Goal: Find specific page/section: Find specific page/section

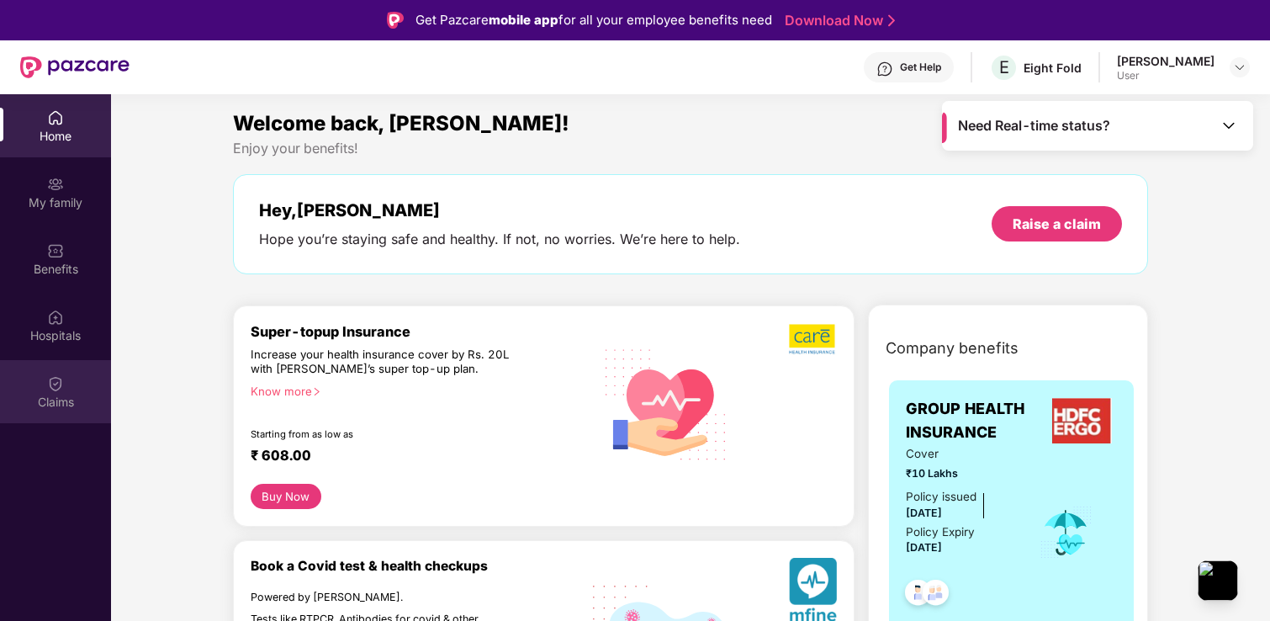
click at [50, 381] on img at bounding box center [55, 383] width 17 height 17
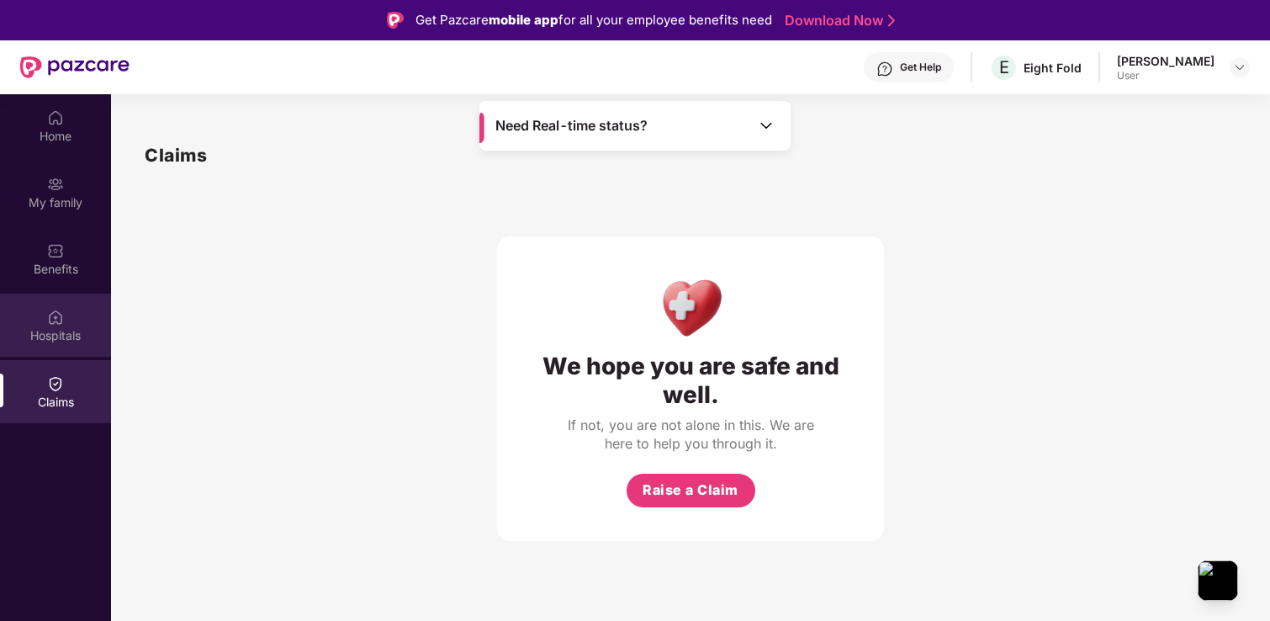
click at [62, 322] on img at bounding box center [55, 317] width 17 height 17
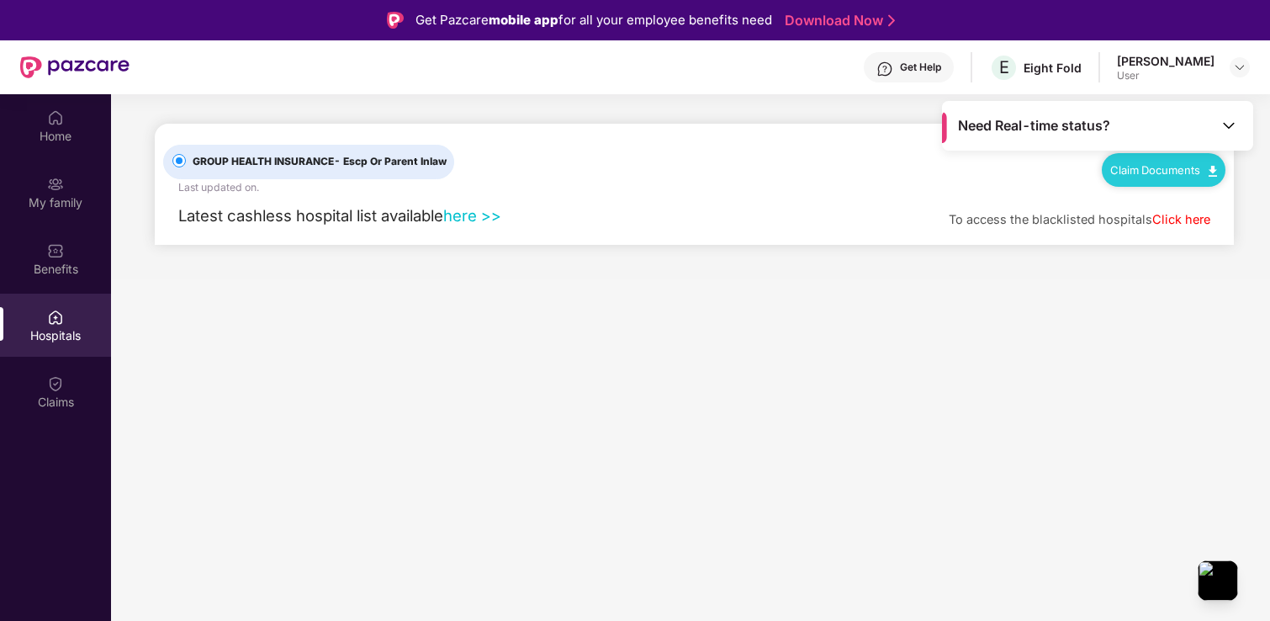
click at [483, 217] on link "here >>" at bounding box center [472, 215] width 58 height 19
click at [66, 133] on div "Home" at bounding box center [55, 136] width 111 height 17
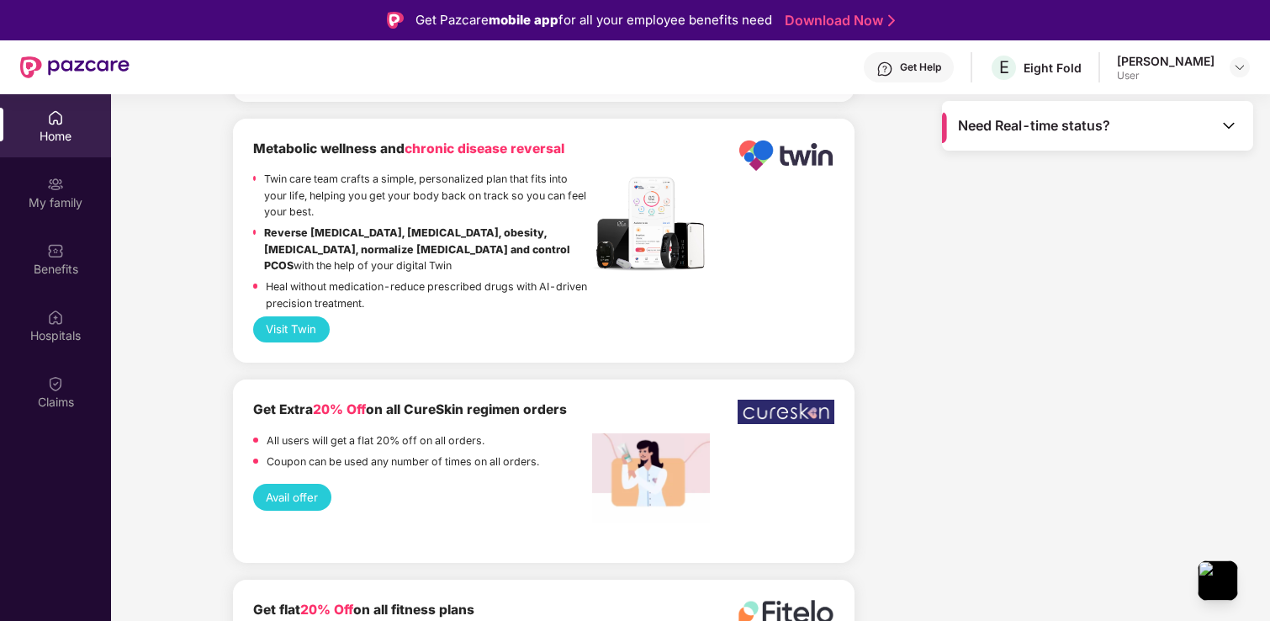
scroll to position [94, 0]
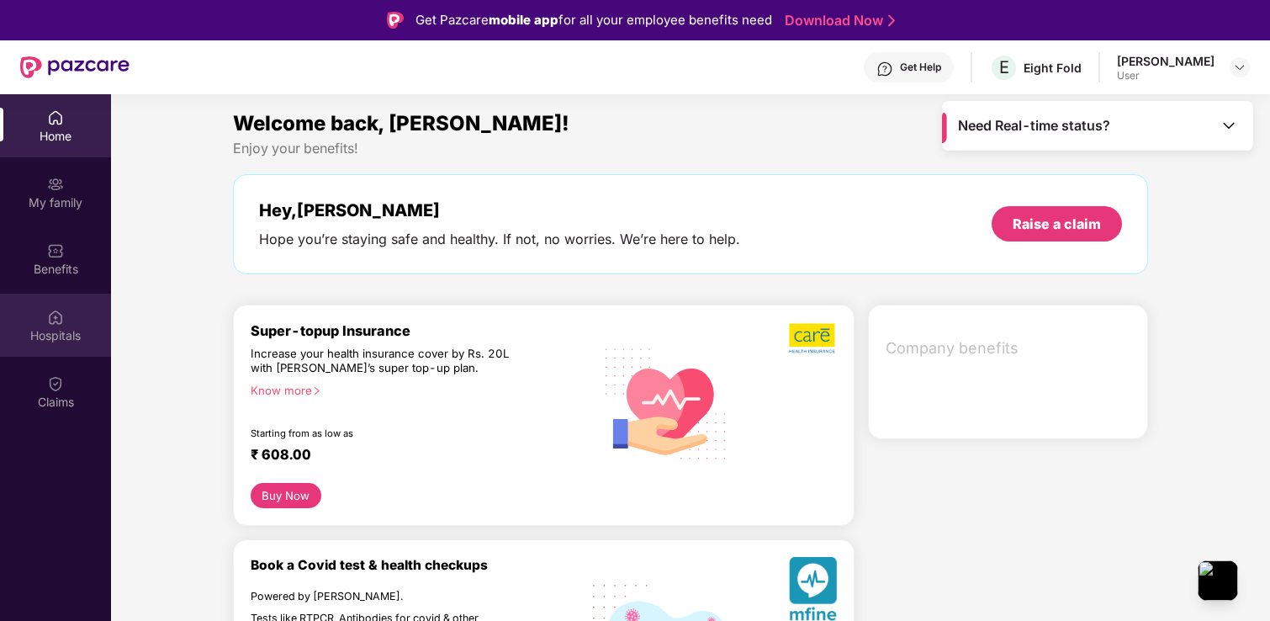
click at [50, 341] on div "Hospitals" at bounding box center [55, 335] width 111 height 17
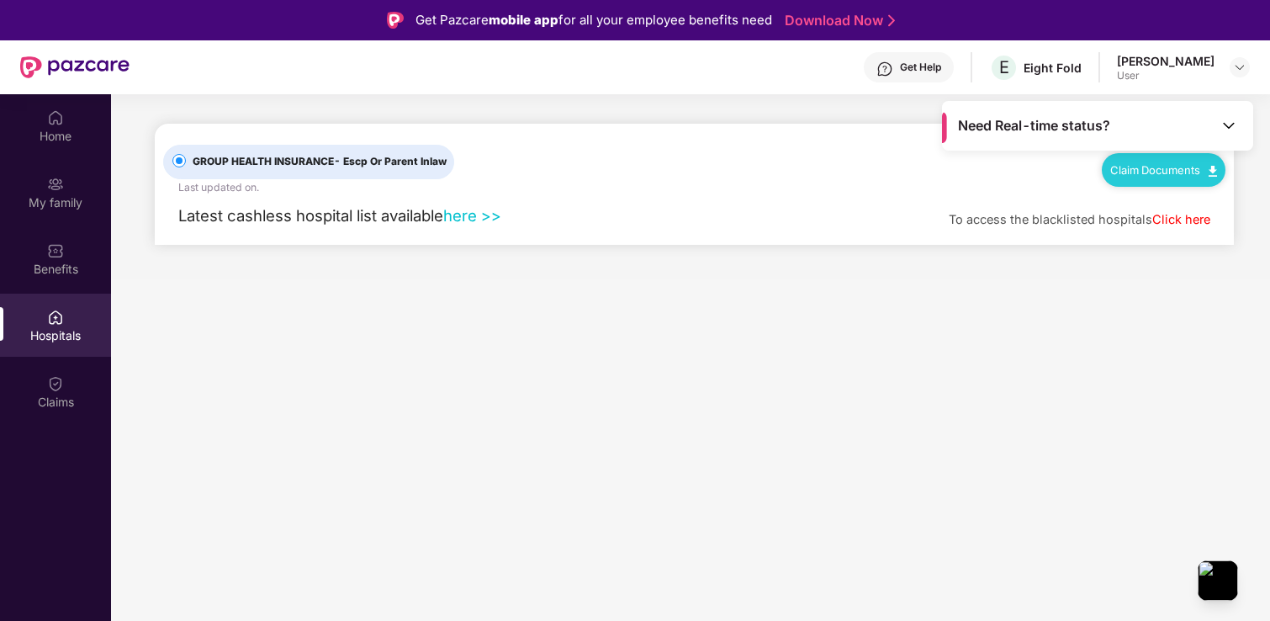
click at [468, 216] on link "here >>" at bounding box center [472, 215] width 58 height 19
